Goal: Entertainment & Leisure: Consume media (video, audio)

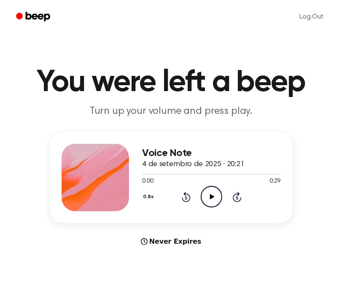
click at [209, 197] on icon "Play Audio" at bounding box center [212, 197] width 22 height 22
click at [208, 195] on icon "Play Audio" at bounding box center [212, 197] width 22 height 22
click at [217, 199] on icon "Play Audio" at bounding box center [212, 197] width 22 height 22
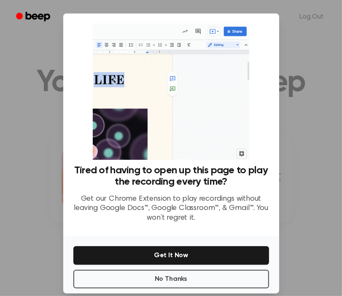
click at [328, 103] on div at bounding box center [171, 148] width 342 height 296
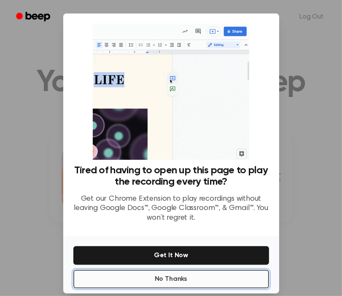
click at [225, 278] on button "No Thanks" at bounding box center [171, 279] width 196 height 19
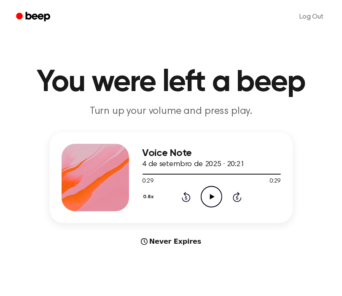
click at [209, 193] on icon "Play Audio" at bounding box center [212, 197] width 22 height 22
click at [223, 195] on div "0.8x Rewind 5 seconds Play Audio Skip 5 seconds" at bounding box center [212, 197] width 139 height 22
click at [209, 201] on icon "Play Audio" at bounding box center [212, 197] width 22 height 22
click at [218, 196] on icon "Play Audio" at bounding box center [212, 197] width 22 height 22
